Goal: Check status: Check status

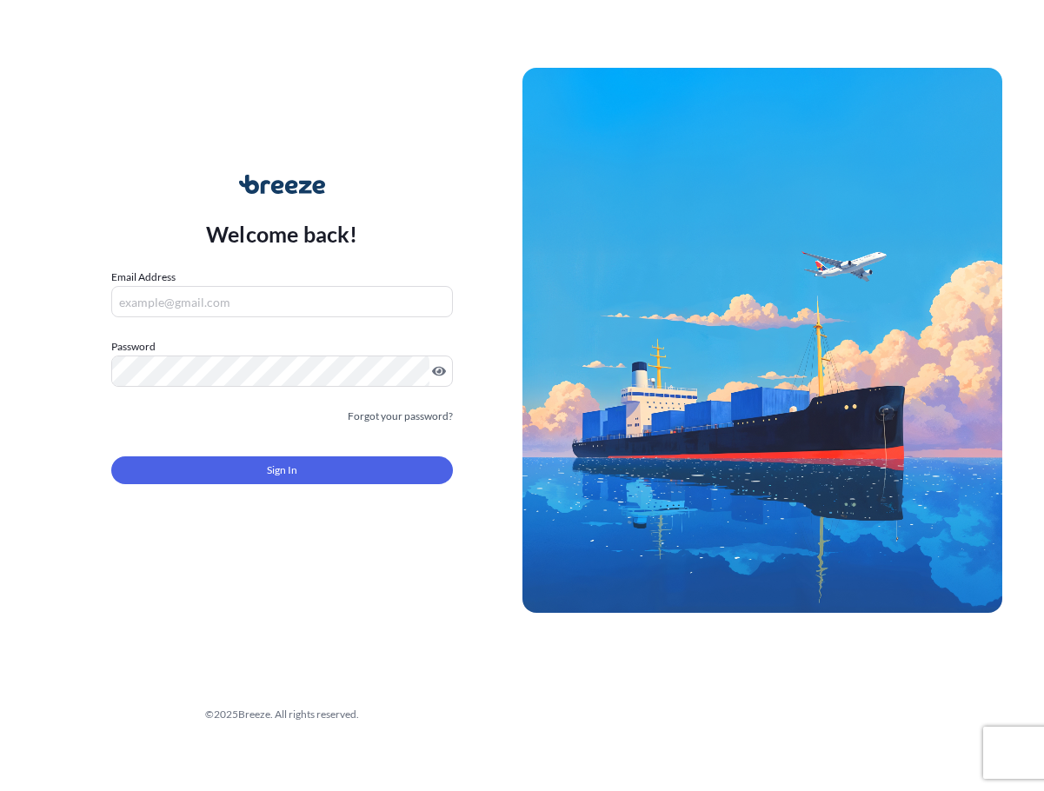
click at [277, 295] on input "Email Address" at bounding box center [282, 301] width 342 height 31
type input "[EMAIL_ADDRESS][DOMAIN_NAME]"
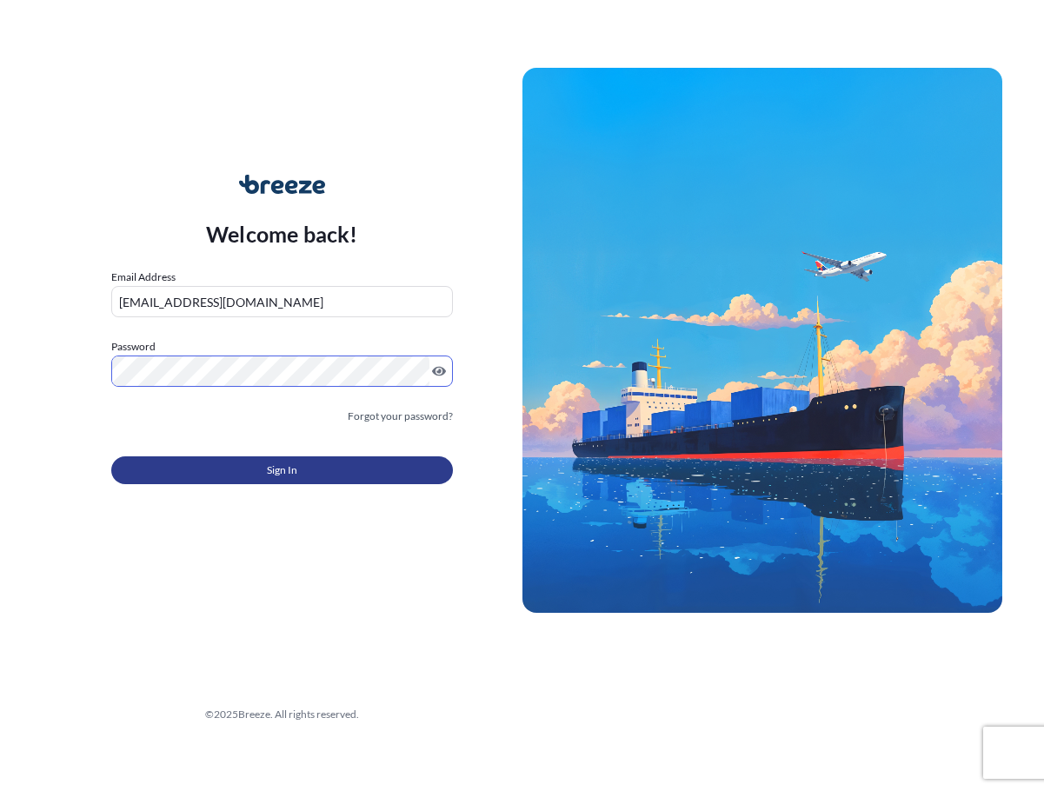
click at [232, 476] on button "Sign In" at bounding box center [282, 470] width 342 height 28
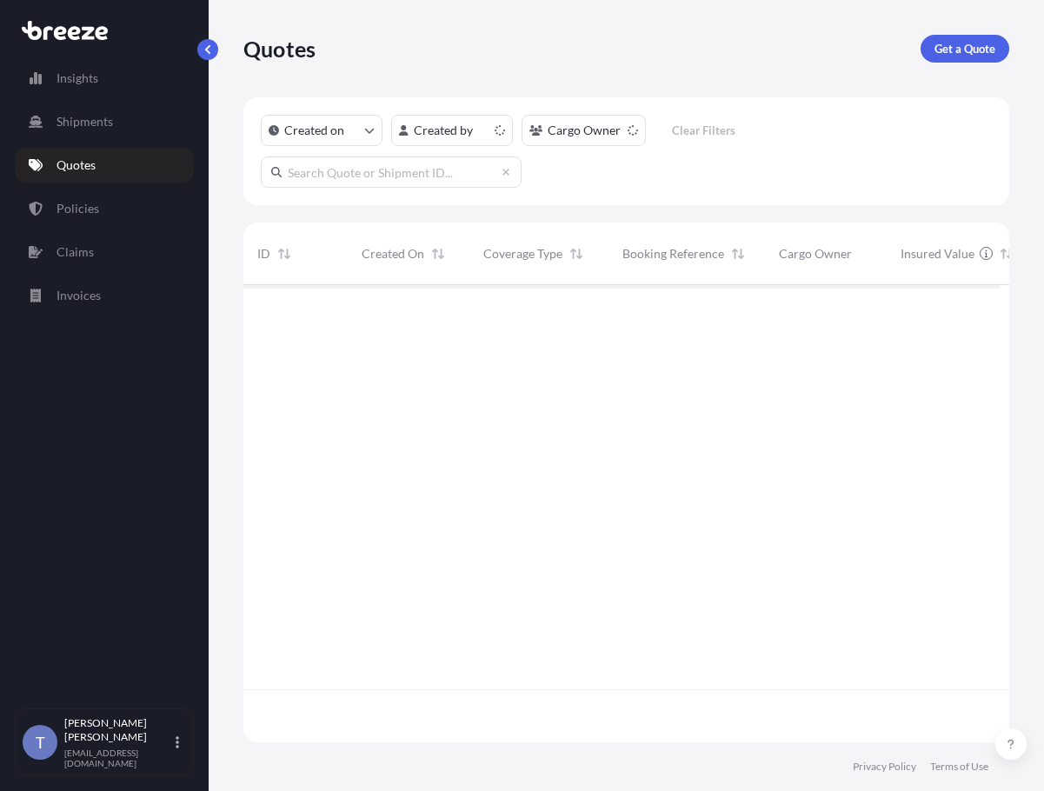
scroll to position [435, 744]
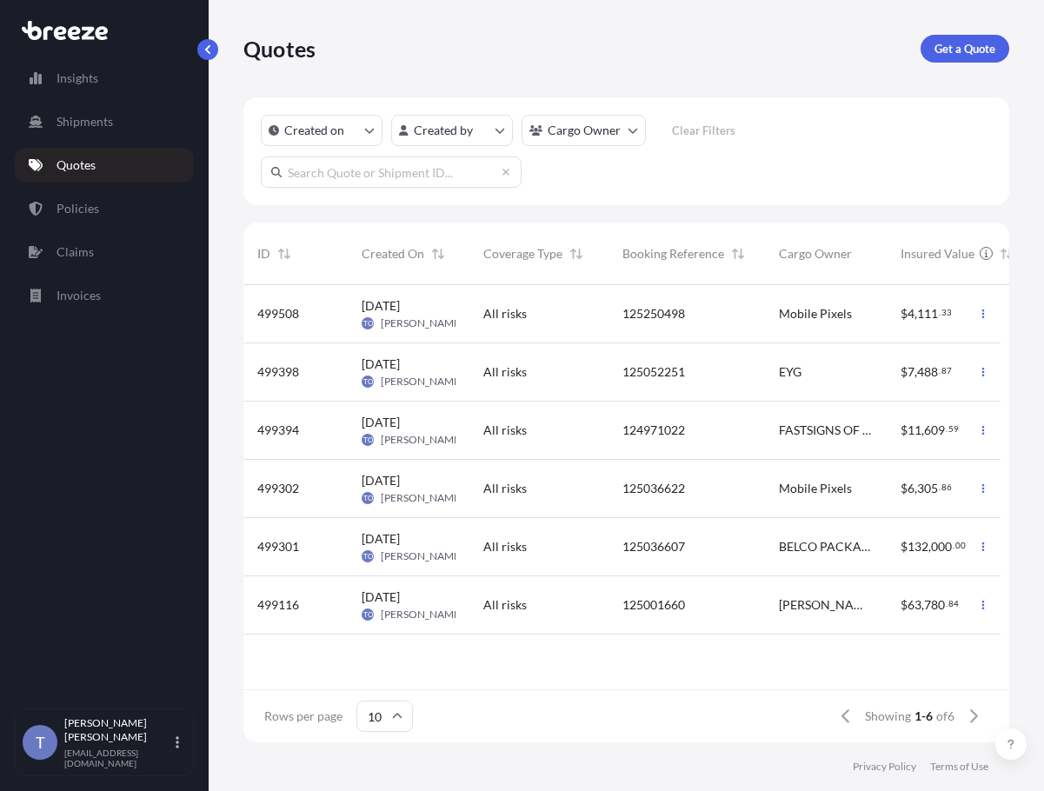
click at [435, 178] on input "text" at bounding box center [391, 171] width 261 height 31
paste input "BRZ501150"
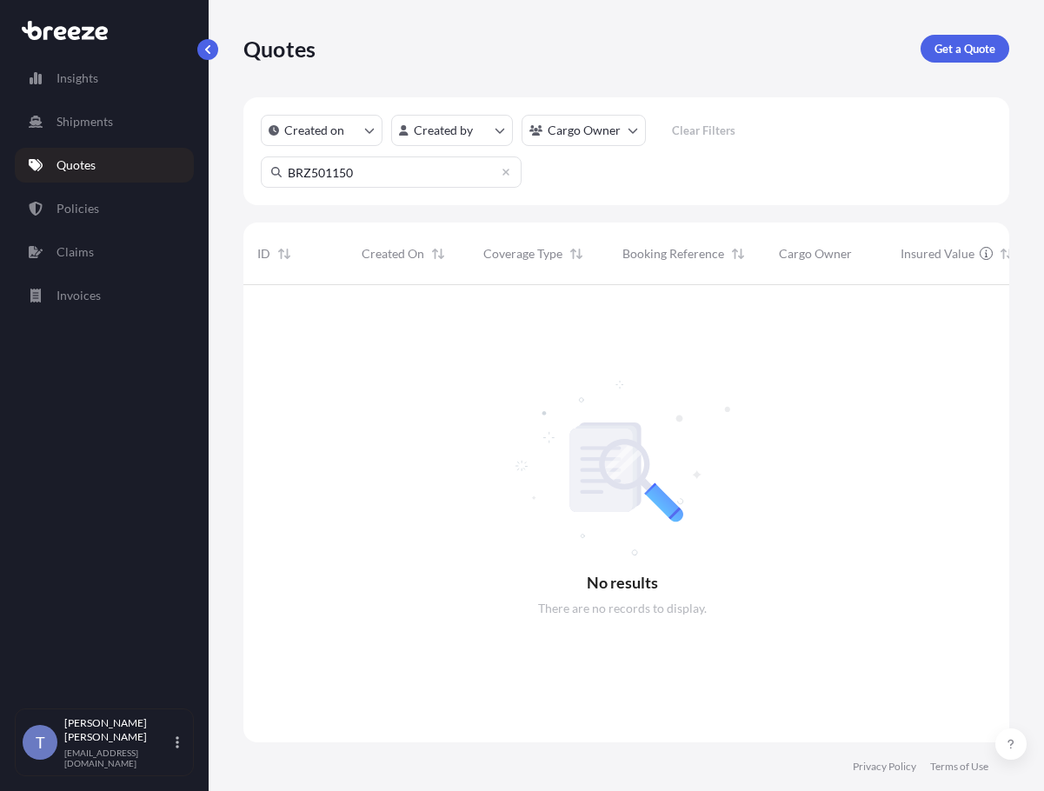
scroll to position [488, 744]
type input "BRZ501150"
click at [134, 135] on link "Shipments" at bounding box center [104, 121] width 179 height 35
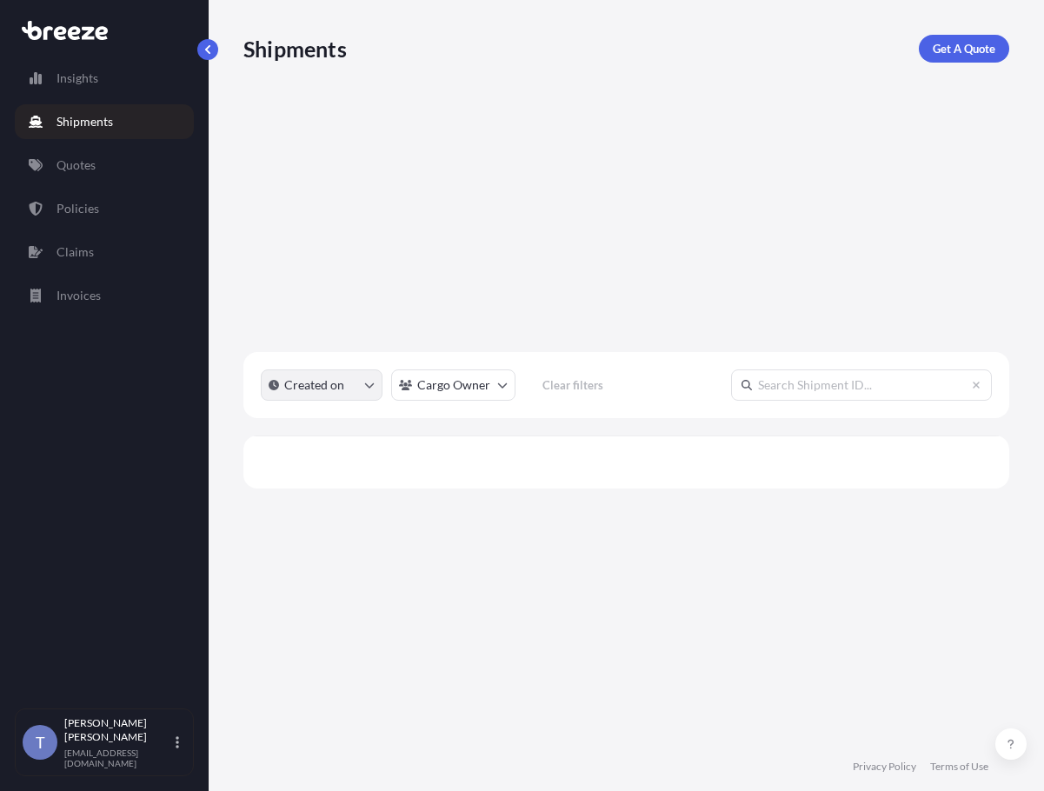
scroll to position [530, 744]
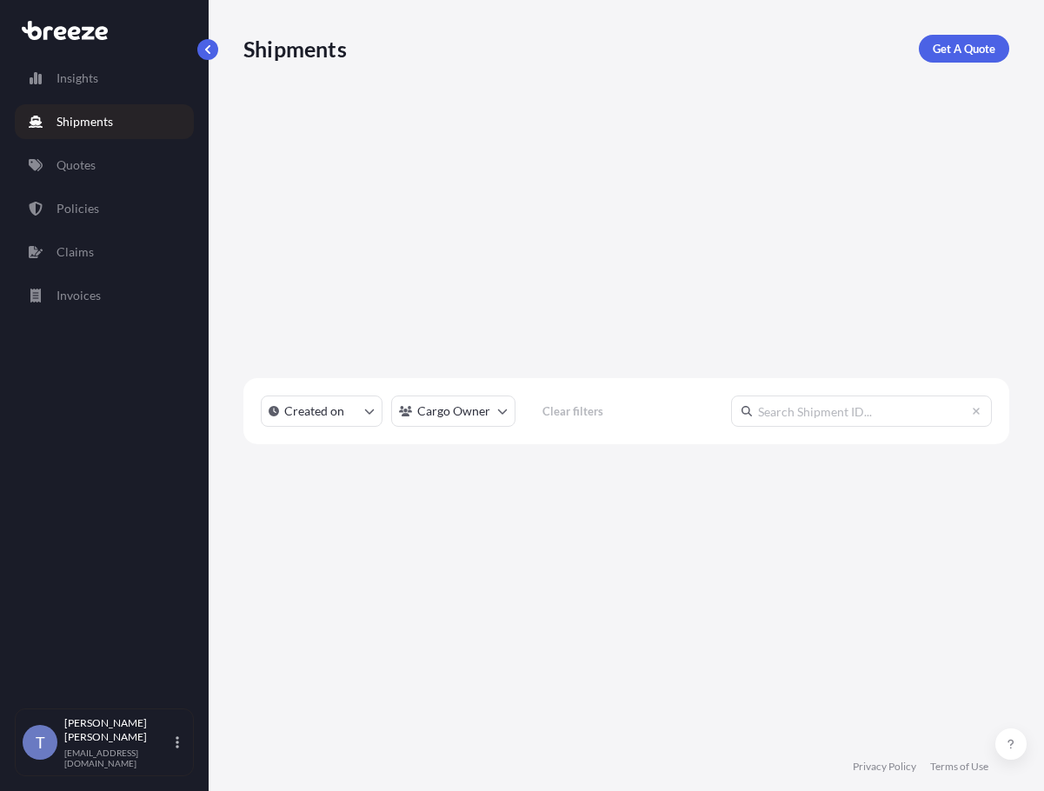
click at [866, 395] on input "text" at bounding box center [861, 410] width 261 height 31
paste input "BRZ501150"
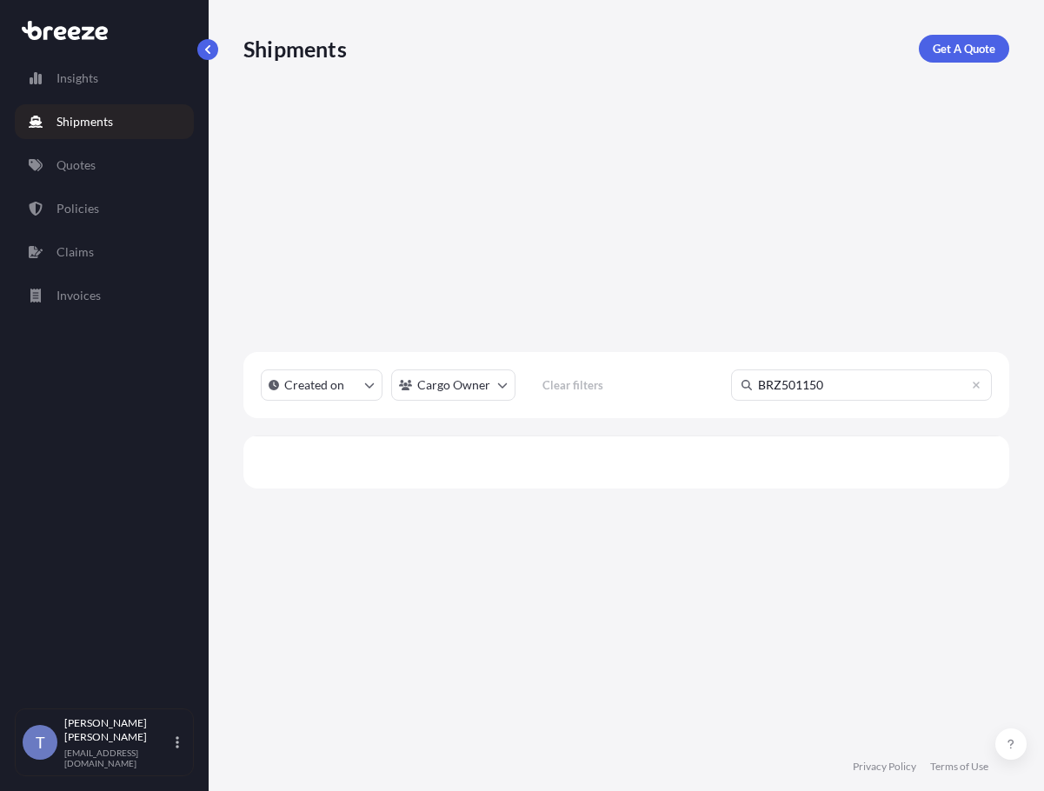
scroll to position [477, 744]
type input "BRZ501150"
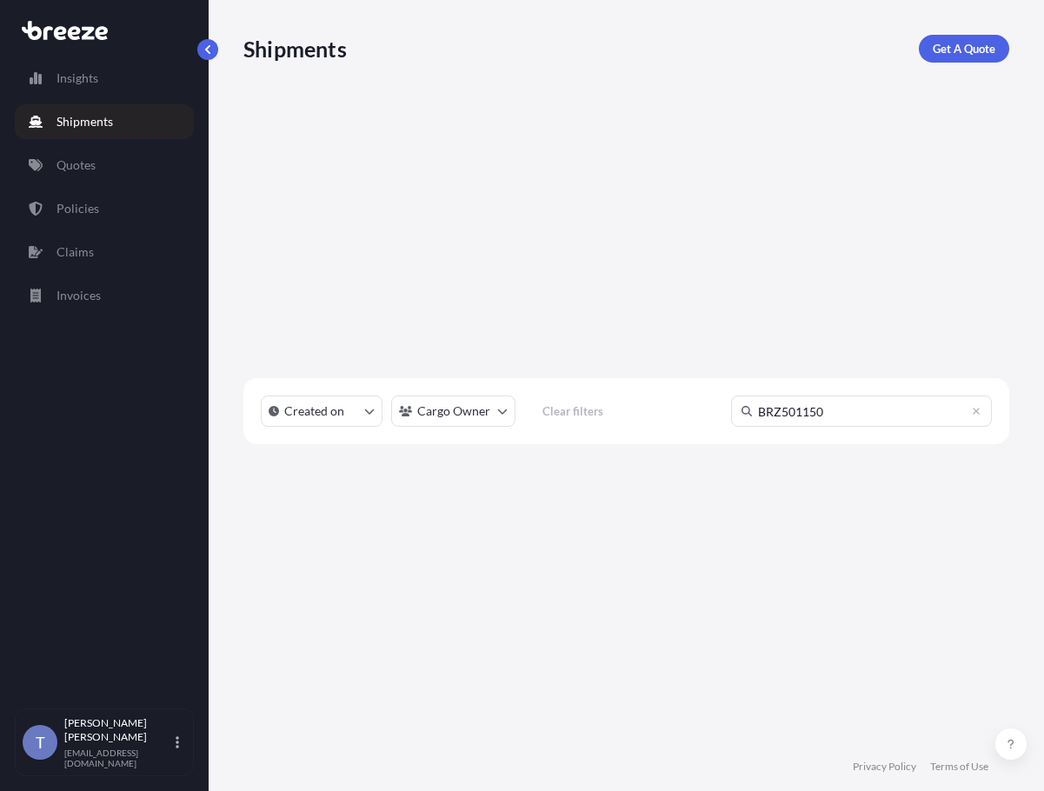
scroll to position [530, 744]
click at [104, 216] on link "Policies" at bounding box center [104, 208] width 179 height 35
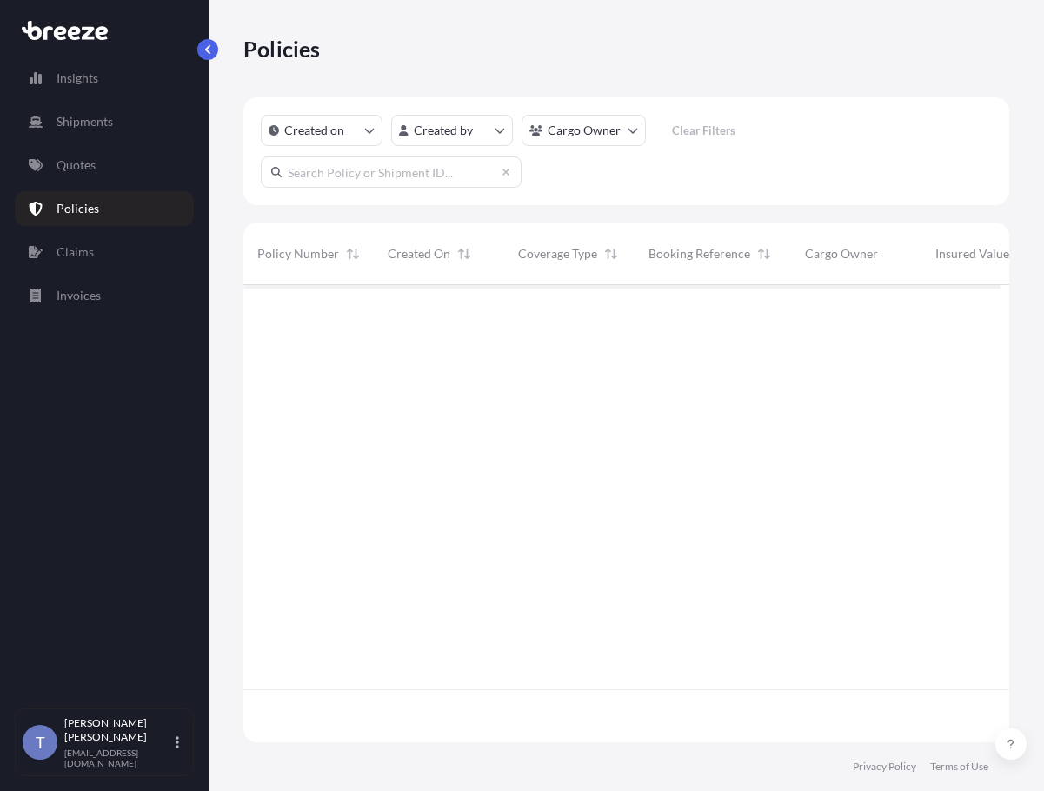
scroll to position [435, 744]
click at [362, 186] on input "text" at bounding box center [391, 171] width 261 height 31
paste input "BRZ501150"
type input "BRZ501150"
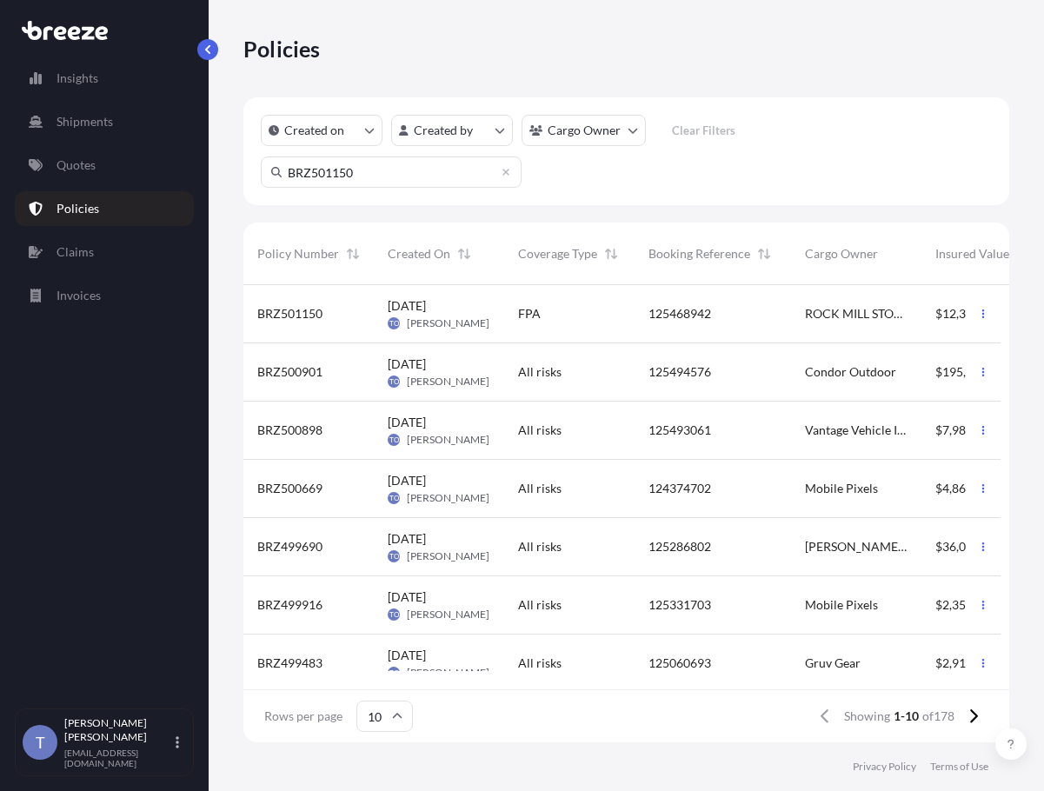
click at [298, 341] on div "BRZ501150" at bounding box center [308, 314] width 130 height 58
